Goal: Find specific page/section: Find specific page/section

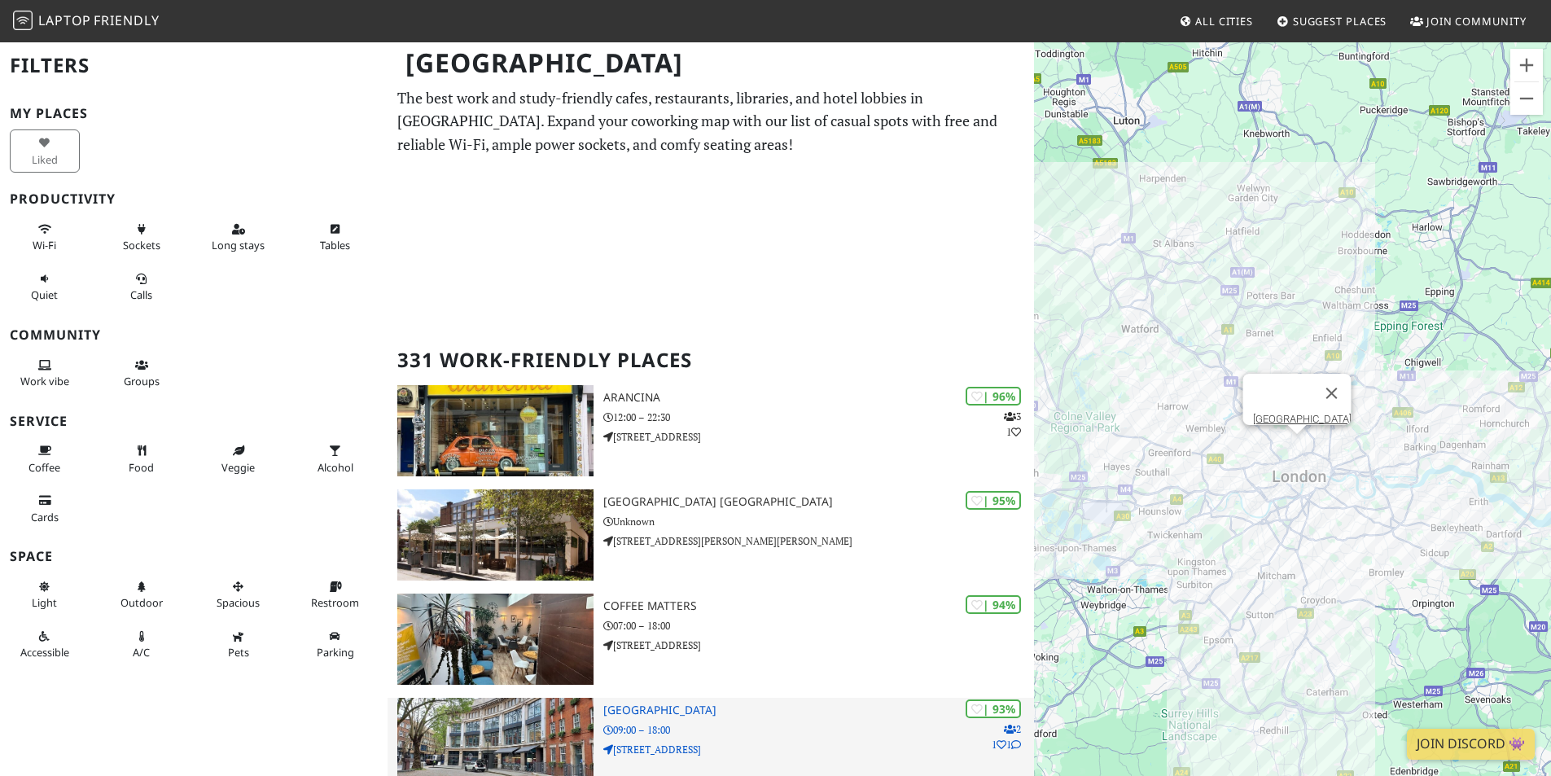
click at [667, 714] on h3 "[GEOGRAPHIC_DATA]" at bounding box center [818, 711] width 431 height 14
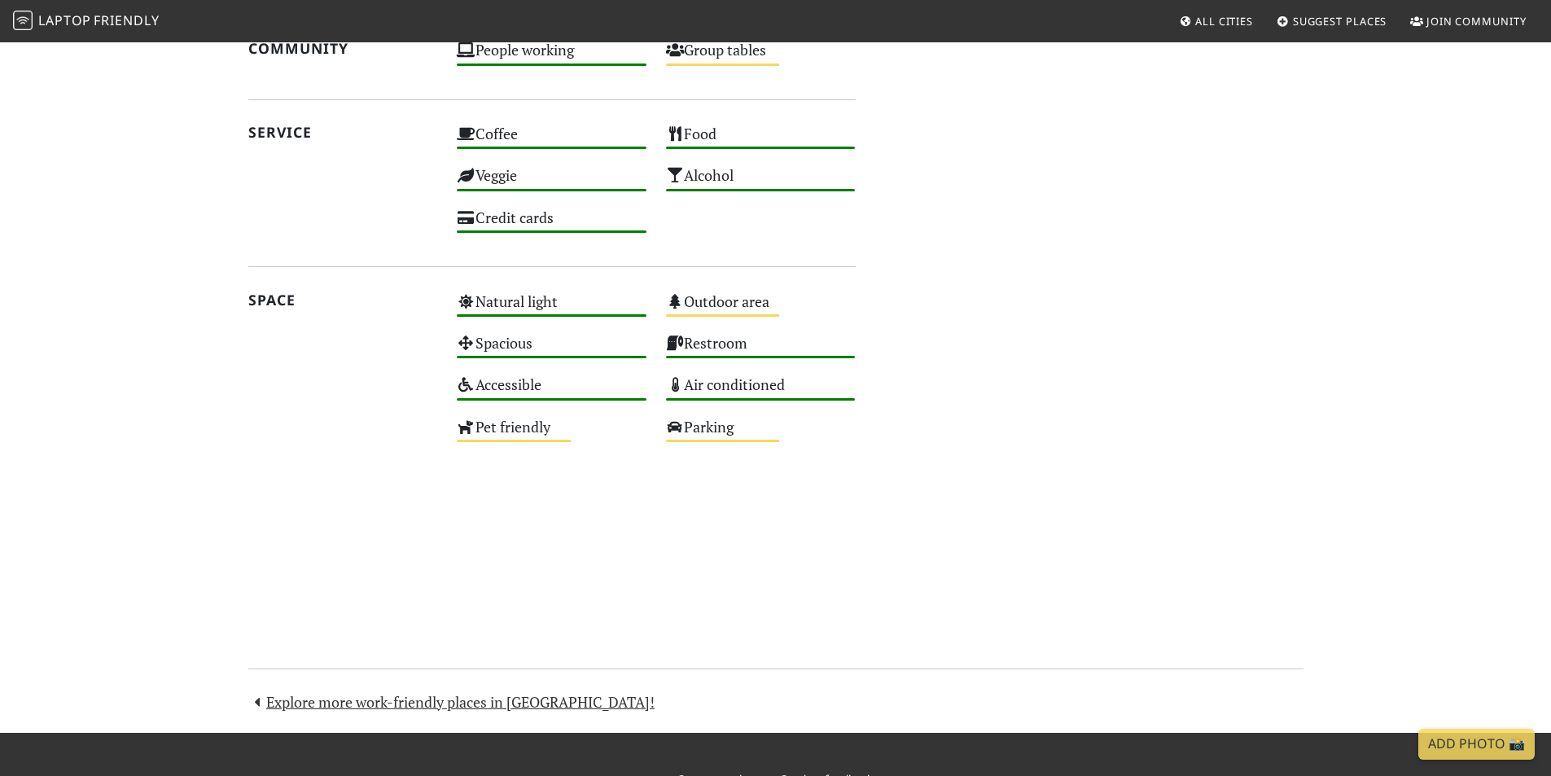
scroll to position [1372, 0]
